Goal: Task Accomplishment & Management: Use online tool/utility

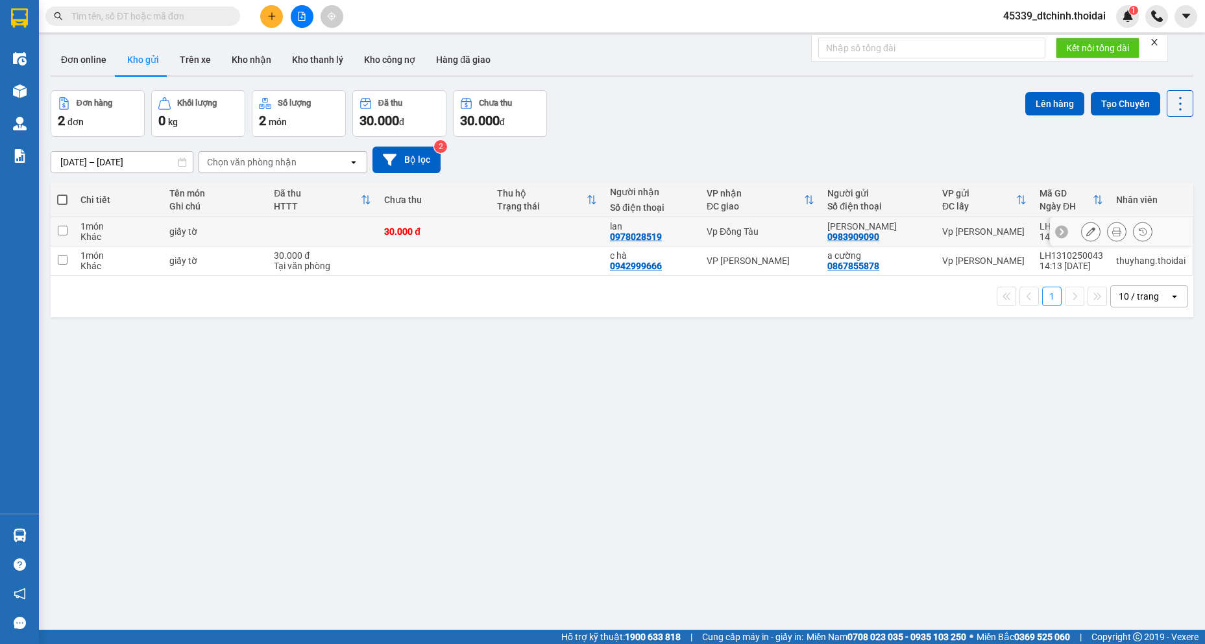
click at [1107, 234] on button at bounding box center [1116, 232] width 18 height 23
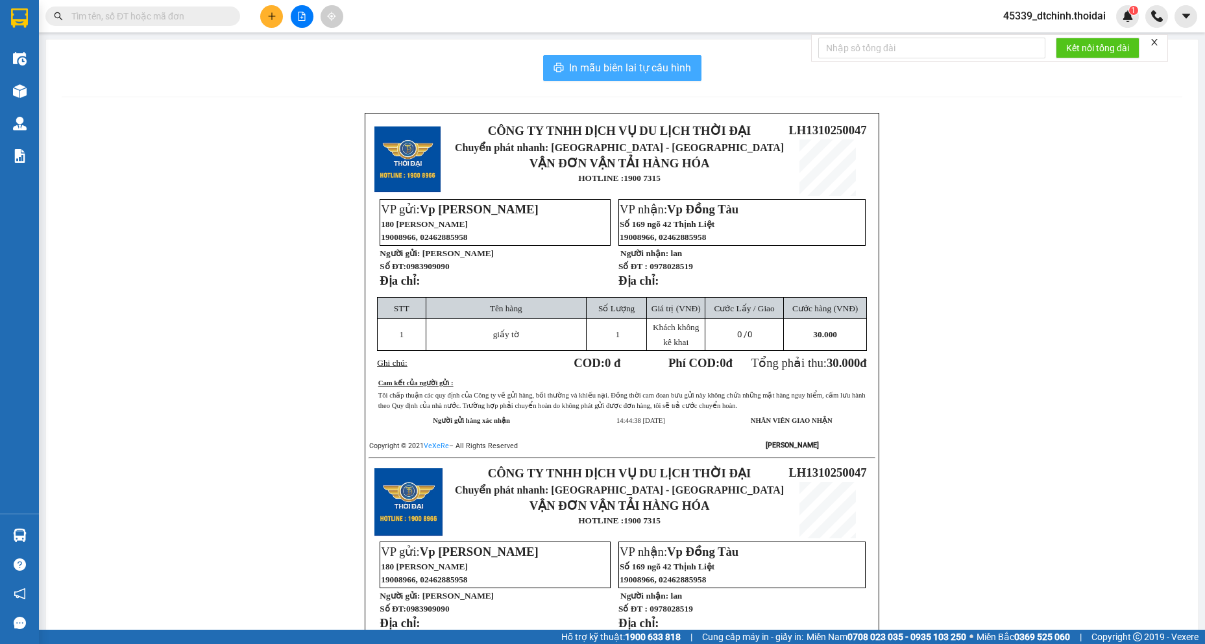
click at [681, 68] on span "In mẫu biên lai tự cấu hình" at bounding box center [630, 68] width 122 height 16
